Goal: Navigation & Orientation: Find specific page/section

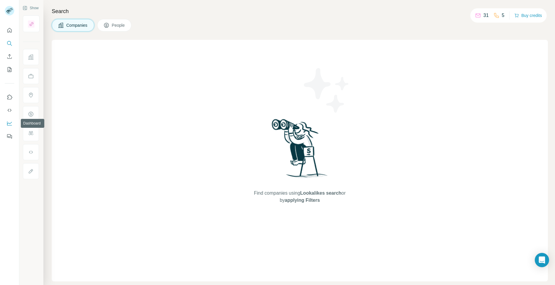
click at [9, 121] on icon "Dashboard" at bounding box center [10, 123] width 6 height 6
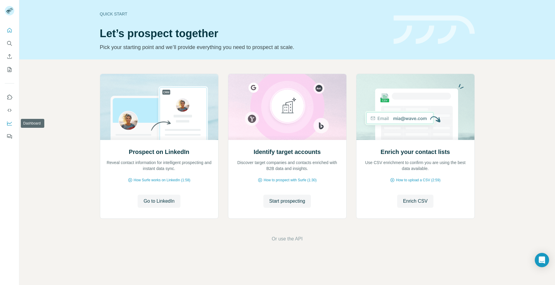
click at [11, 120] on icon "Dashboard" at bounding box center [10, 123] width 6 height 6
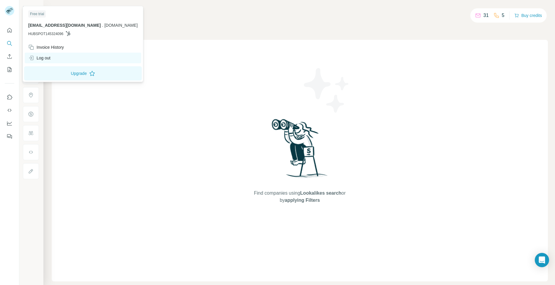
click at [45, 59] on div "Log out" at bounding box center [39, 58] width 22 height 6
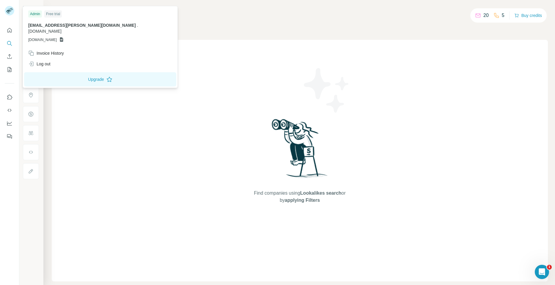
click at [6, 9] on rect at bounding box center [10, 11] width 10 height 10
click at [9, 6] on icon at bounding box center [10, 11] width 10 height 10
click at [10, 32] on icon "Quick start" at bounding box center [9, 30] width 4 height 4
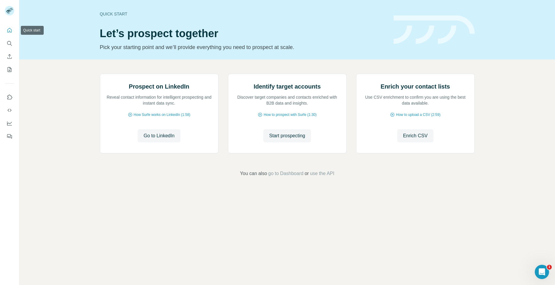
click at [10, 30] on icon "Quick start" at bounding box center [10, 30] width 6 height 6
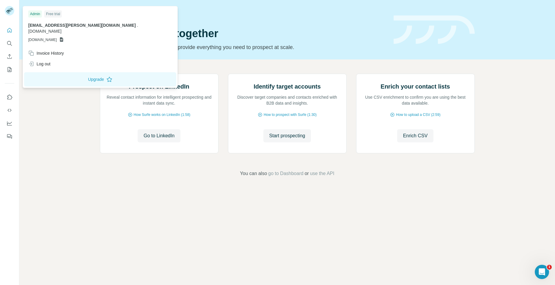
click at [12, 9] on rect at bounding box center [10, 11] width 10 height 10
click at [10, 123] on icon "Dashboard" at bounding box center [10, 123] width 6 height 6
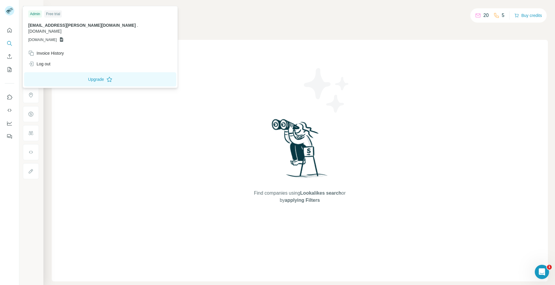
click at [8, 9] on rect at bounding box center [10, 11] width 10 height 10
click at [278, 31] on div "Search Companies People Find companies using Lookalikes search or by applying F…" at bounding box center [298, 142] width 511 height 285
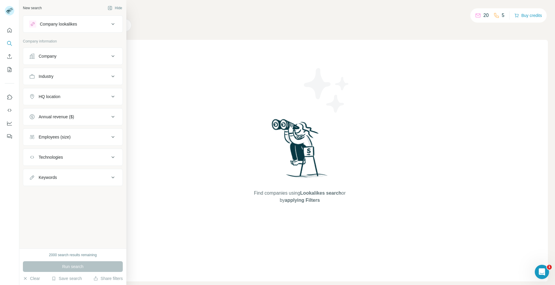
click at [46, 139] on div "Employees (size)" at bounding box center [55, 137] width 32 height 6
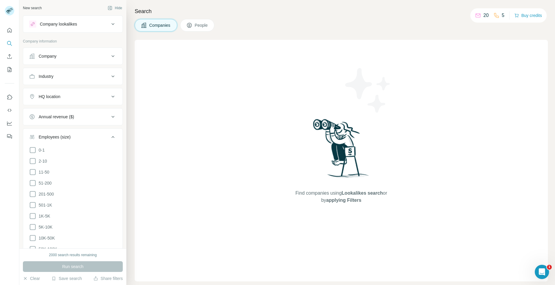
click at [46, 139] on div "Employees (size)" at bounding box center [55, 137] width 32 height 6
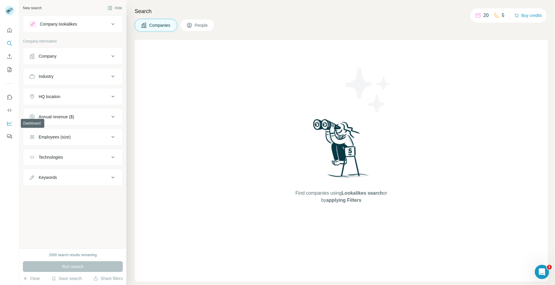
click at [11, 123] on icon "Dashboard" at bounding box center [10, 123] width 6 height 6
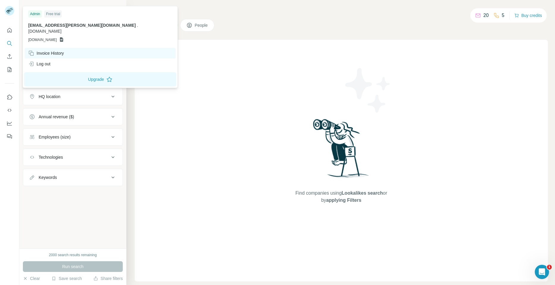
click at [53, 50] on div "Invoice History" at bounding box center [46, 53] width 36 height 6
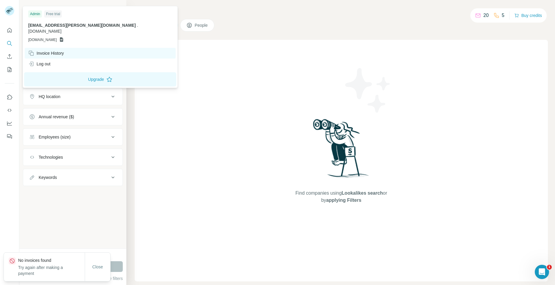
click at [52, 50] on div "Invoice History" at bounding box center [46, 53] width 36 height 6
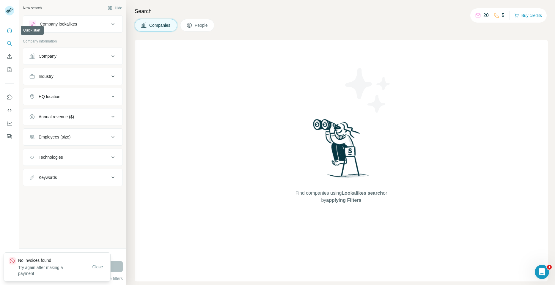
click at [10, 30] on icon "Quick start" at bounding box center [10, 30] width 6 height 6
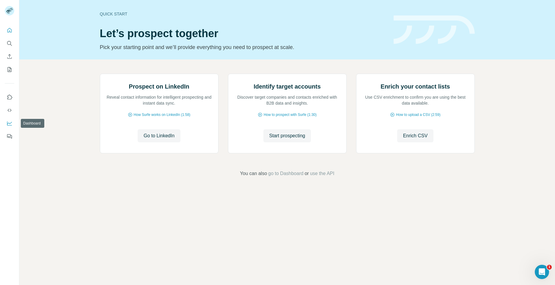
click at [9, 124] on icon "Dashboard" at bounding box center [10, 123] width 6 height 6
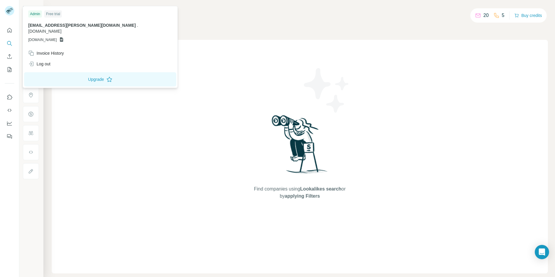
click at [64, 37] on icon at bounding box center [61, 39] width 5 height 5
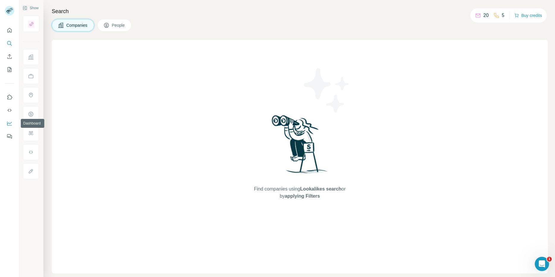
click at [10, 122] on icon "Dashboard" at bounding box center [10, 123] width 6 height 6
